Goal: Download file/media

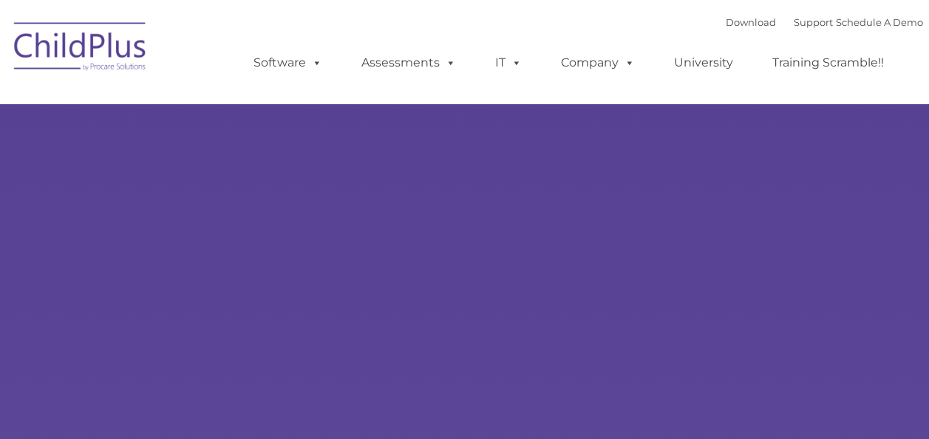
select select "MEDIUM"
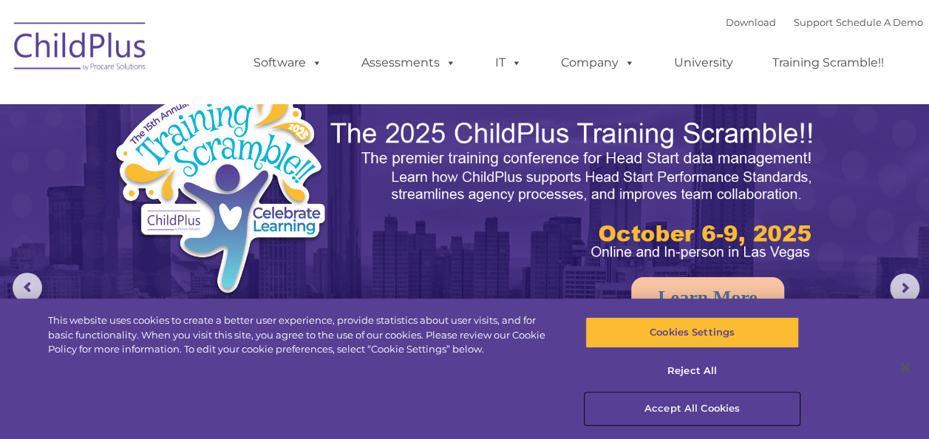
click at [679, 409] on button "Accept All Cookies" at bounding box center [692, 408] width 214 height 31
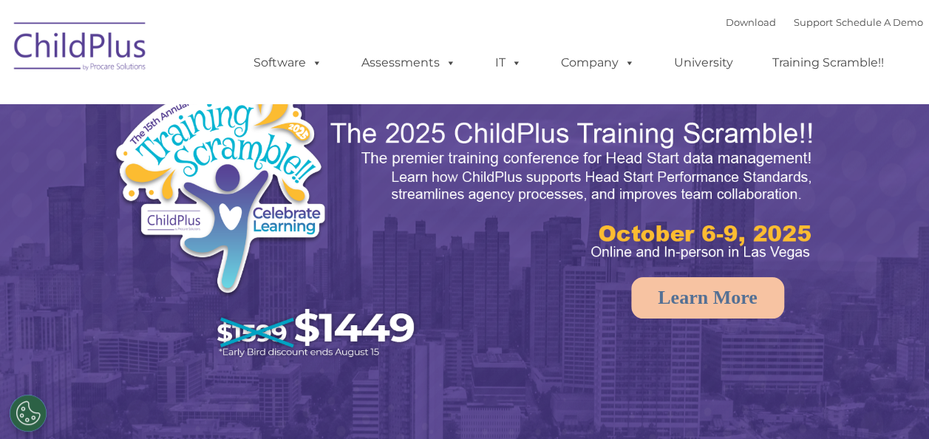
select select "MEDIUM"
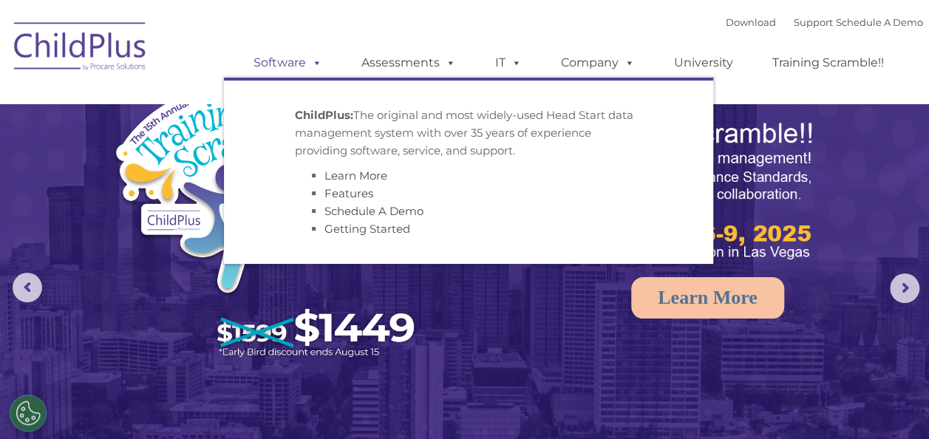
click at [309, 68] on span at bounding box center [314, 62] width 16 height 14
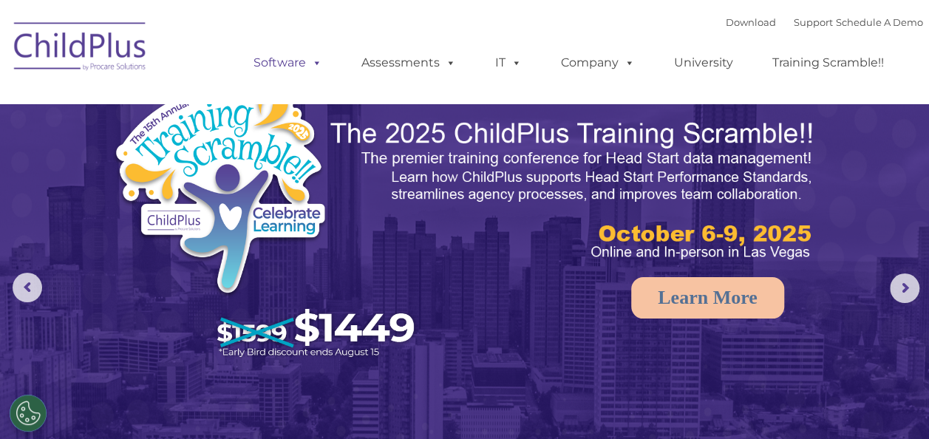
click at [321, 62] on span at bounding box center [314, 62] width 16 height 14
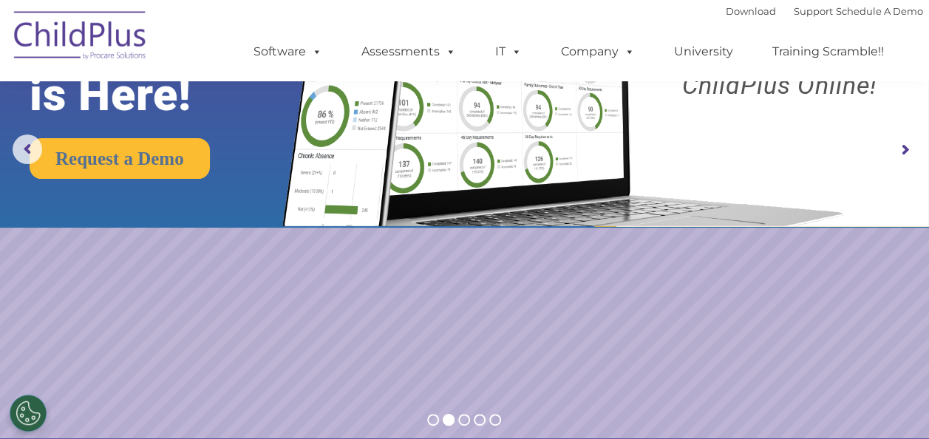
scroll to position [125, 0]
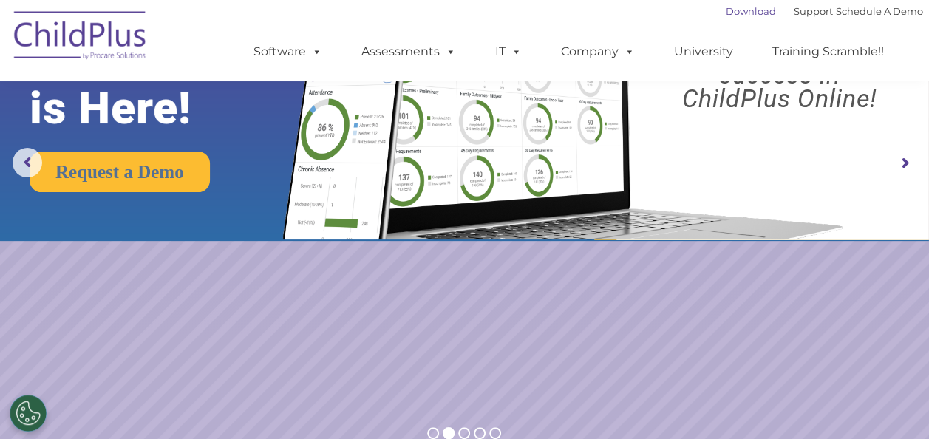
click at [729, 7] on link "Download" at bounding box center [751, 11] width 50 height 12
